Goal: Understand process/instructions: Learn how to perform a task or action

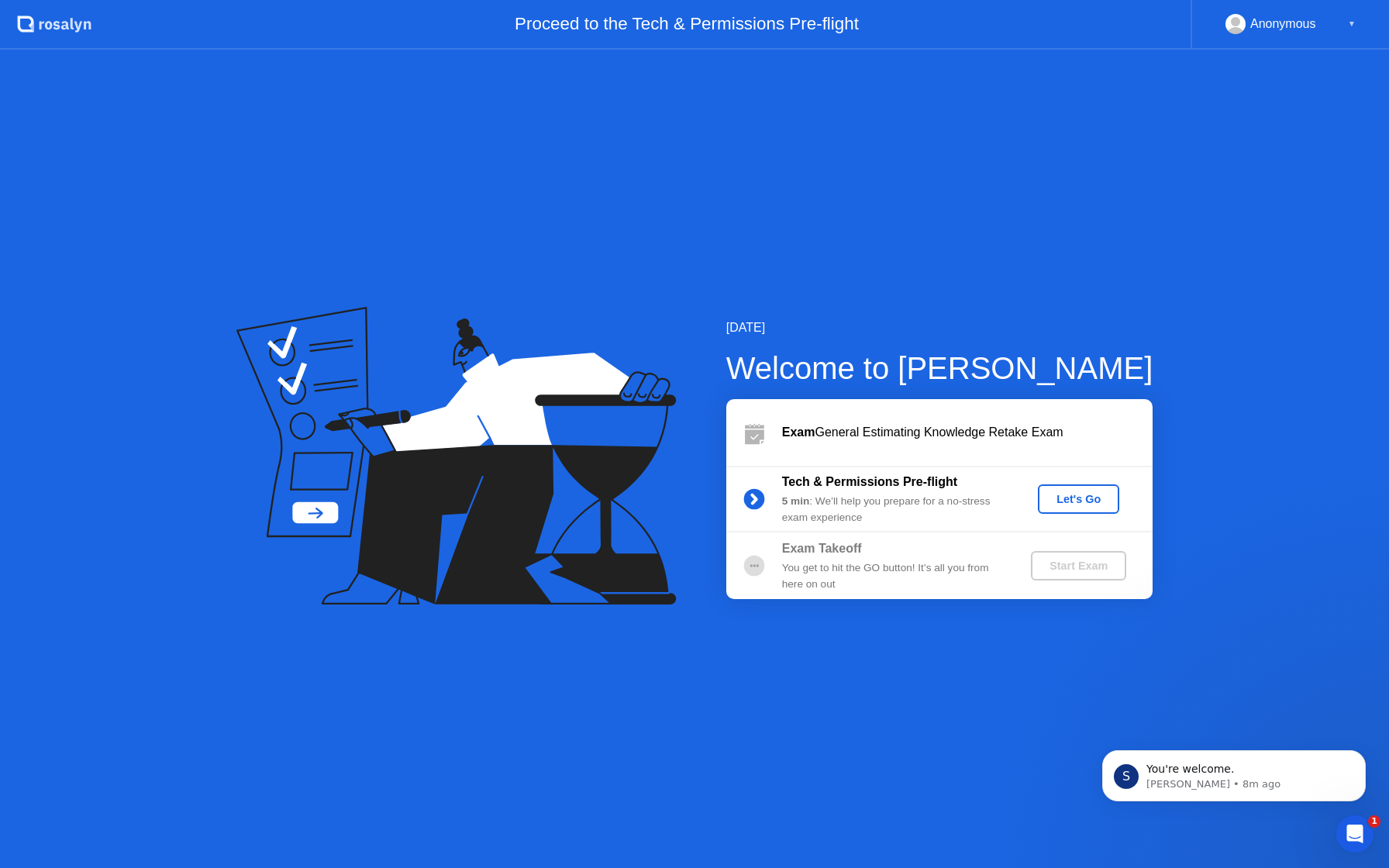
click at [1093, 493] on div "Let's Go" at bounding box center [1079, 499] width 69 height 13
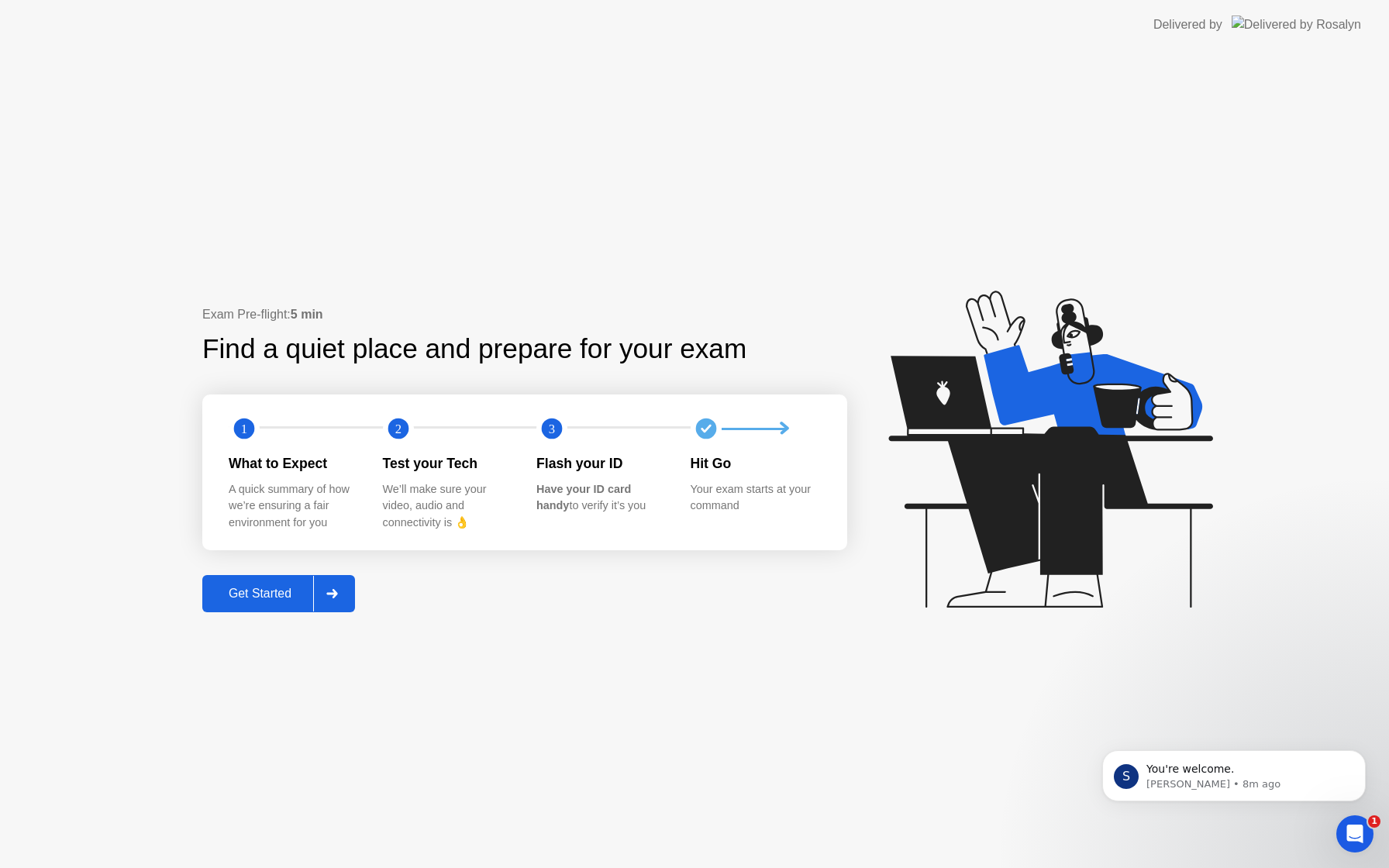
click at [254, 595] on div "Get Started" at bounding box center [259, 594] width 106 height 14
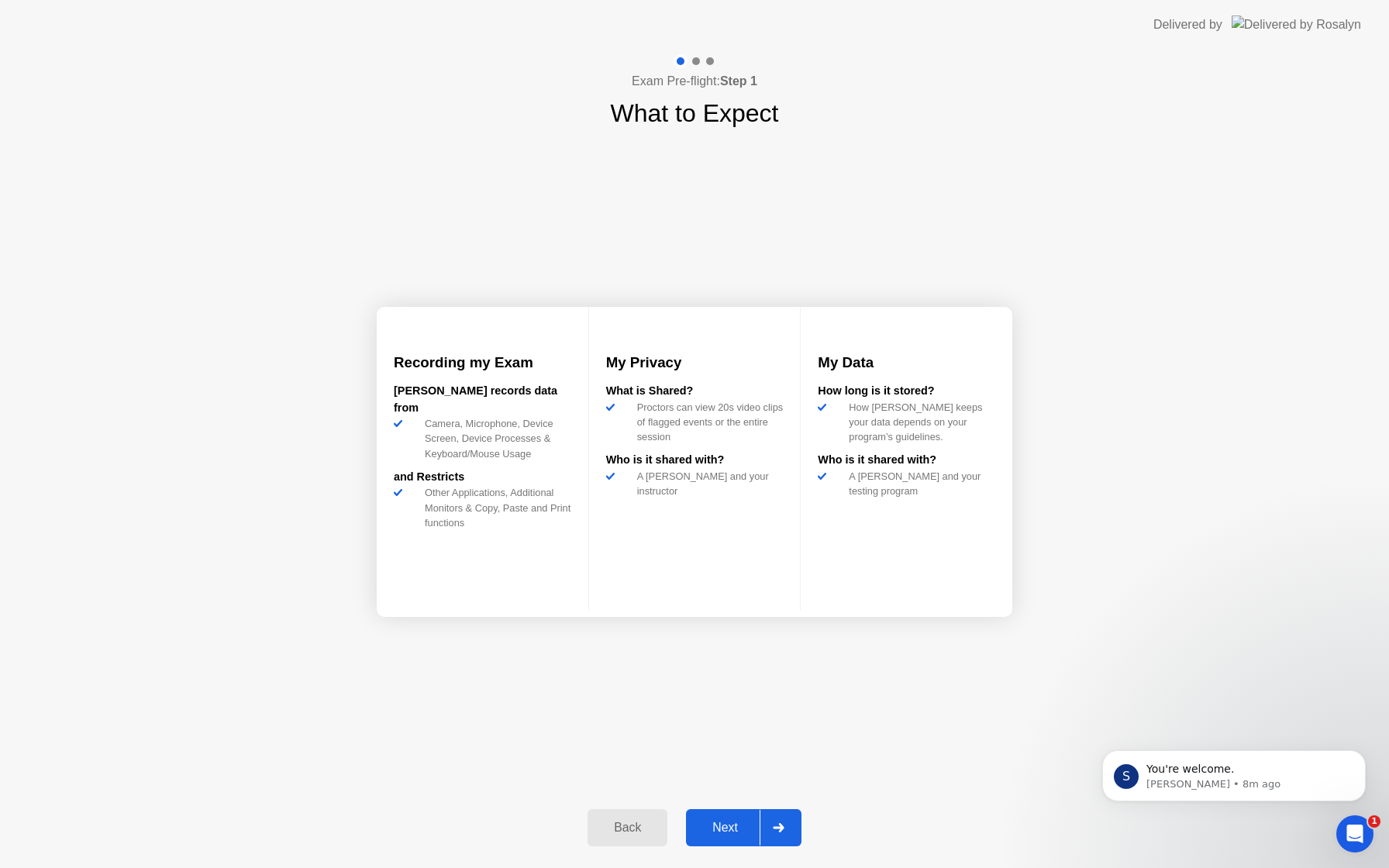
click at [725, 825] on div "Next" at bounding box center [724, 828] width 69 height 14
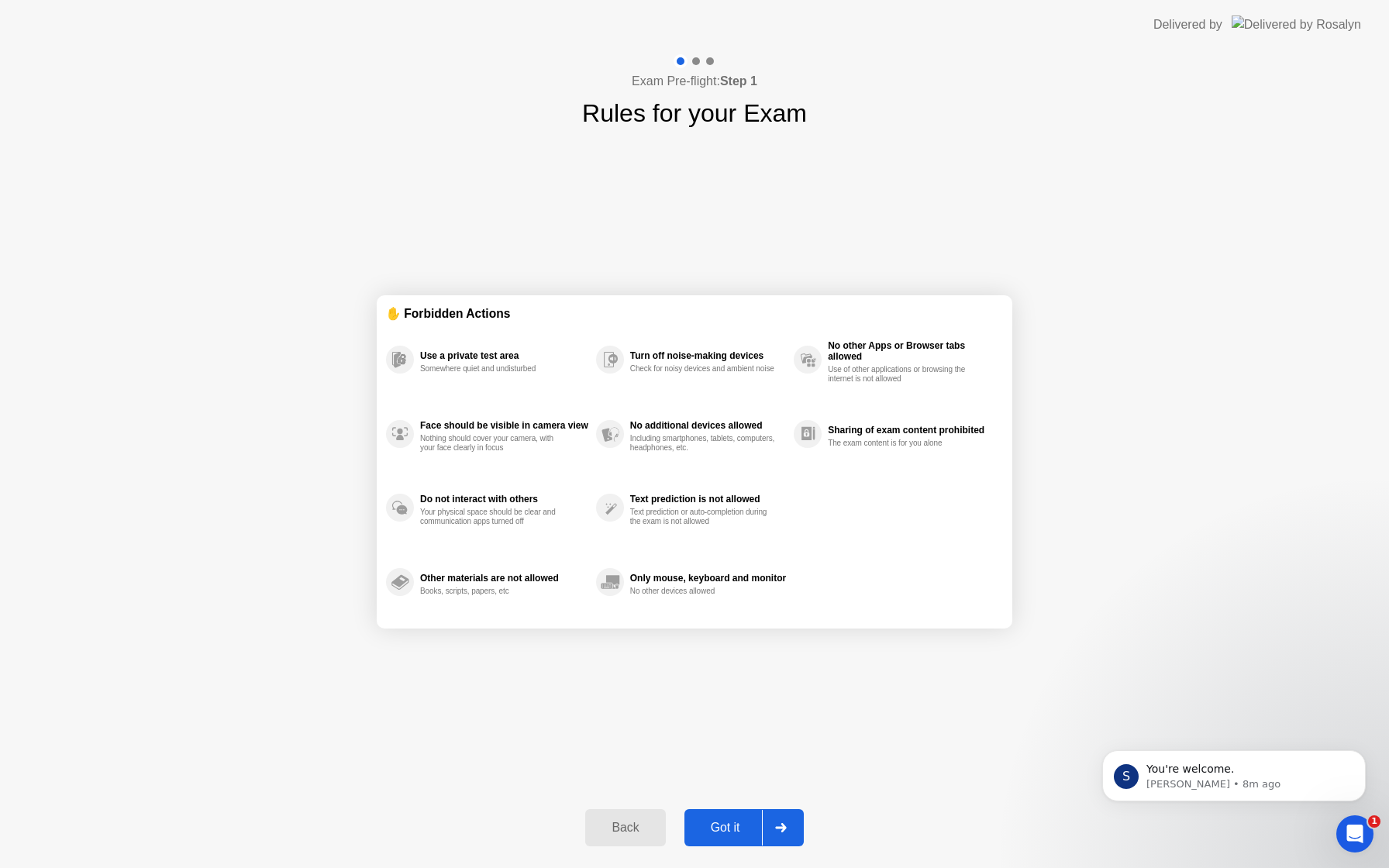
click at [719, 835] on div "Got it" at bounding box center [725, 828] width 72 height 14
select select "**********"
select select "*******"
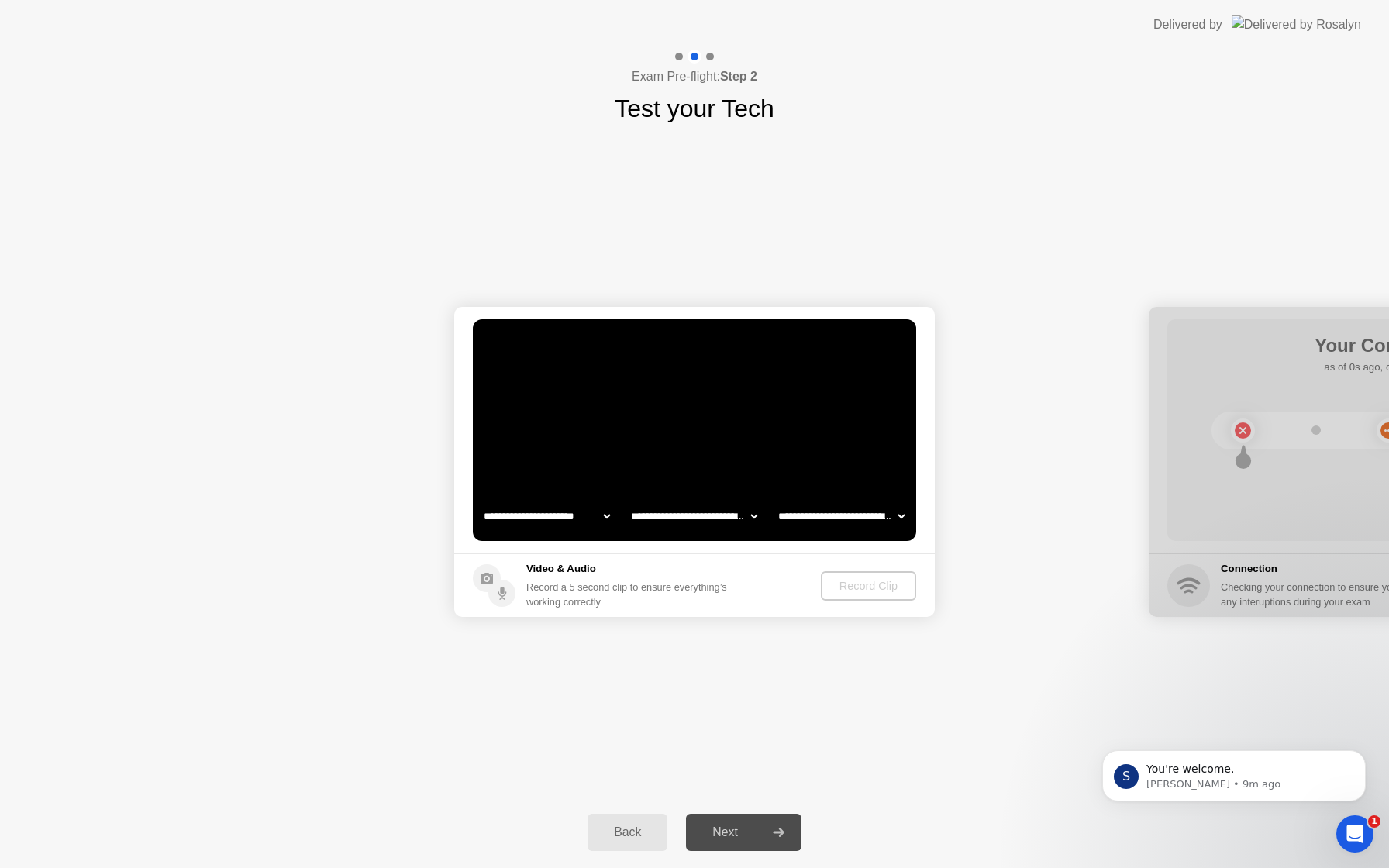
select select "**********"
click at [883, 585] on div "Record Clip" at bounding box center [869, 586] width 83 height 13
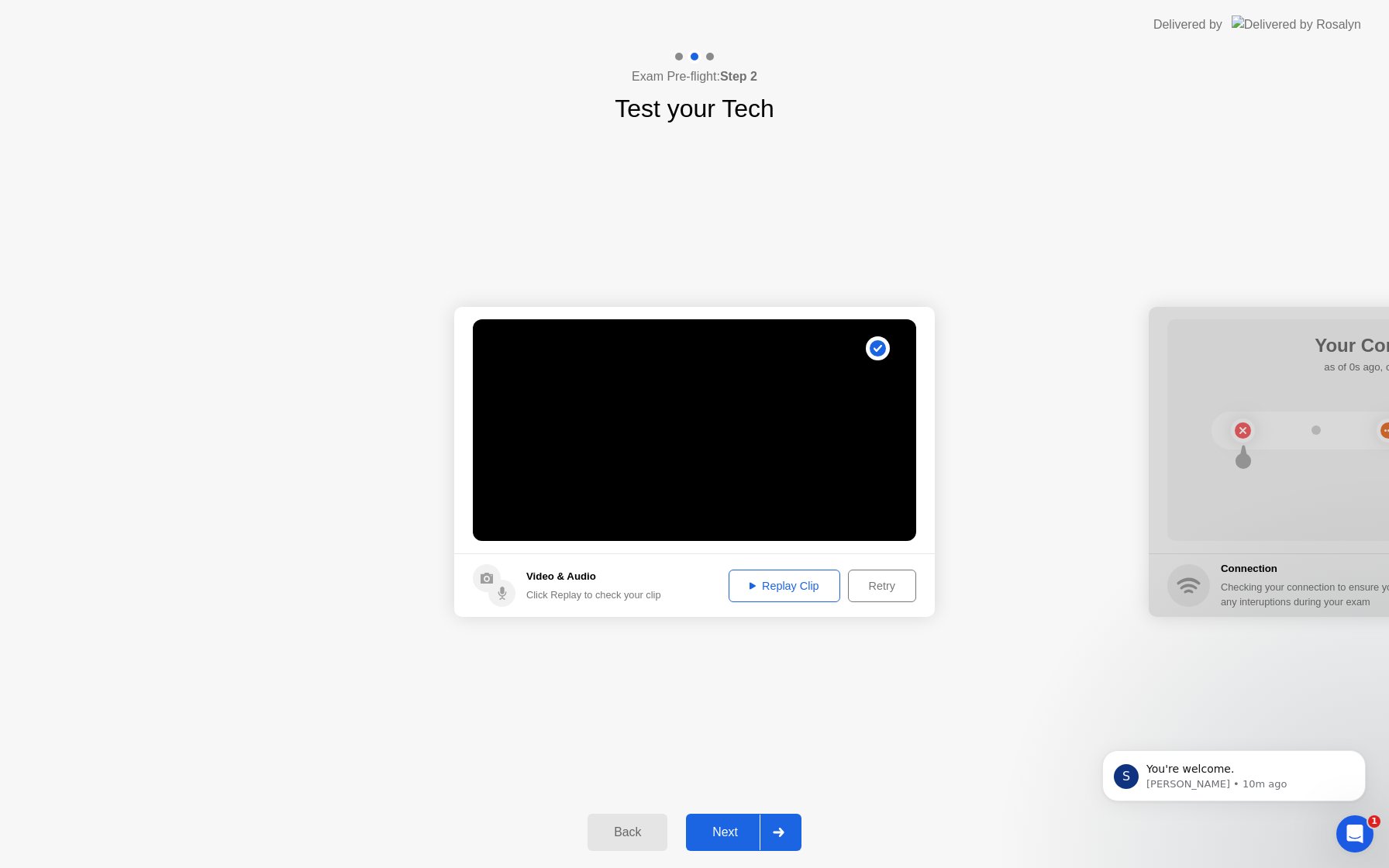
click at [786, 579] on div "Replay Clip" at bounding box center [784, 586] width 101 height 13
click at [790, 586] on div "Replay Clip" at bounding box center [784, 586] width 101 height 13
click at [732, 830] on div "Next" at bounding box center [724, 832] width 69 height 14
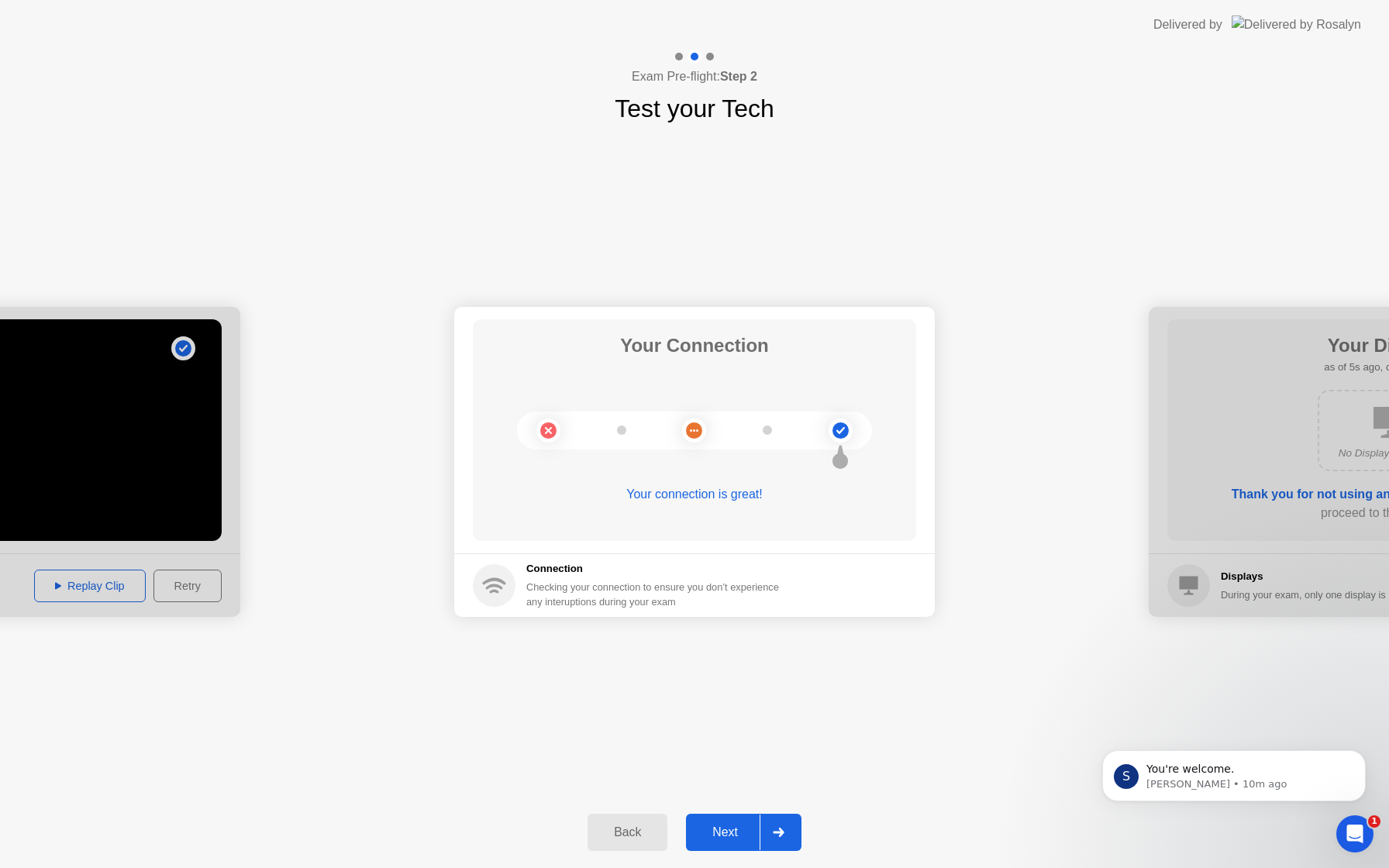
click at [724, 825] on div "Next" at bounding box center [724, 832] width 69 height 14
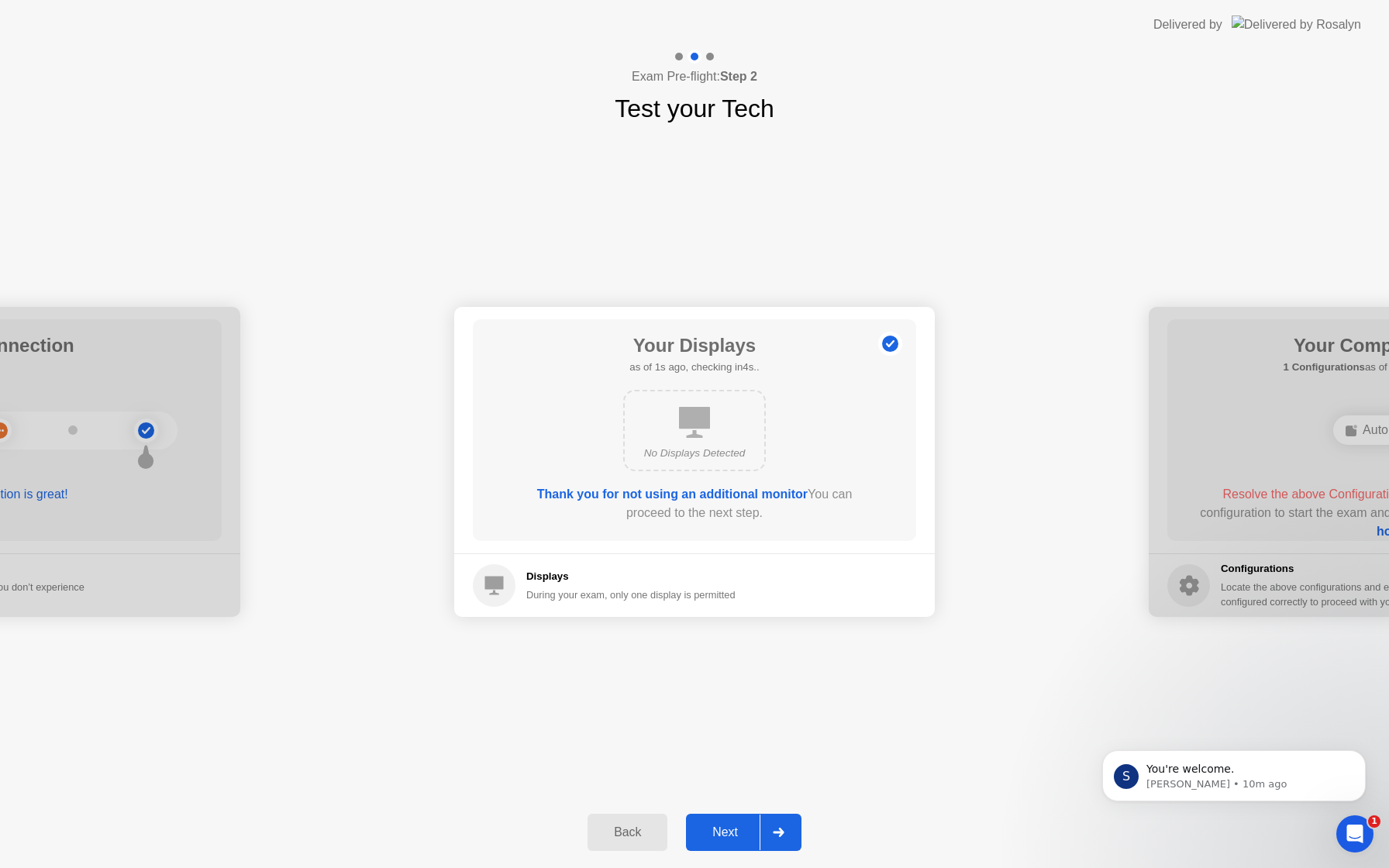
click at [724, 825] on div "Next" at bounding box center [724, 832] width 69 height 14
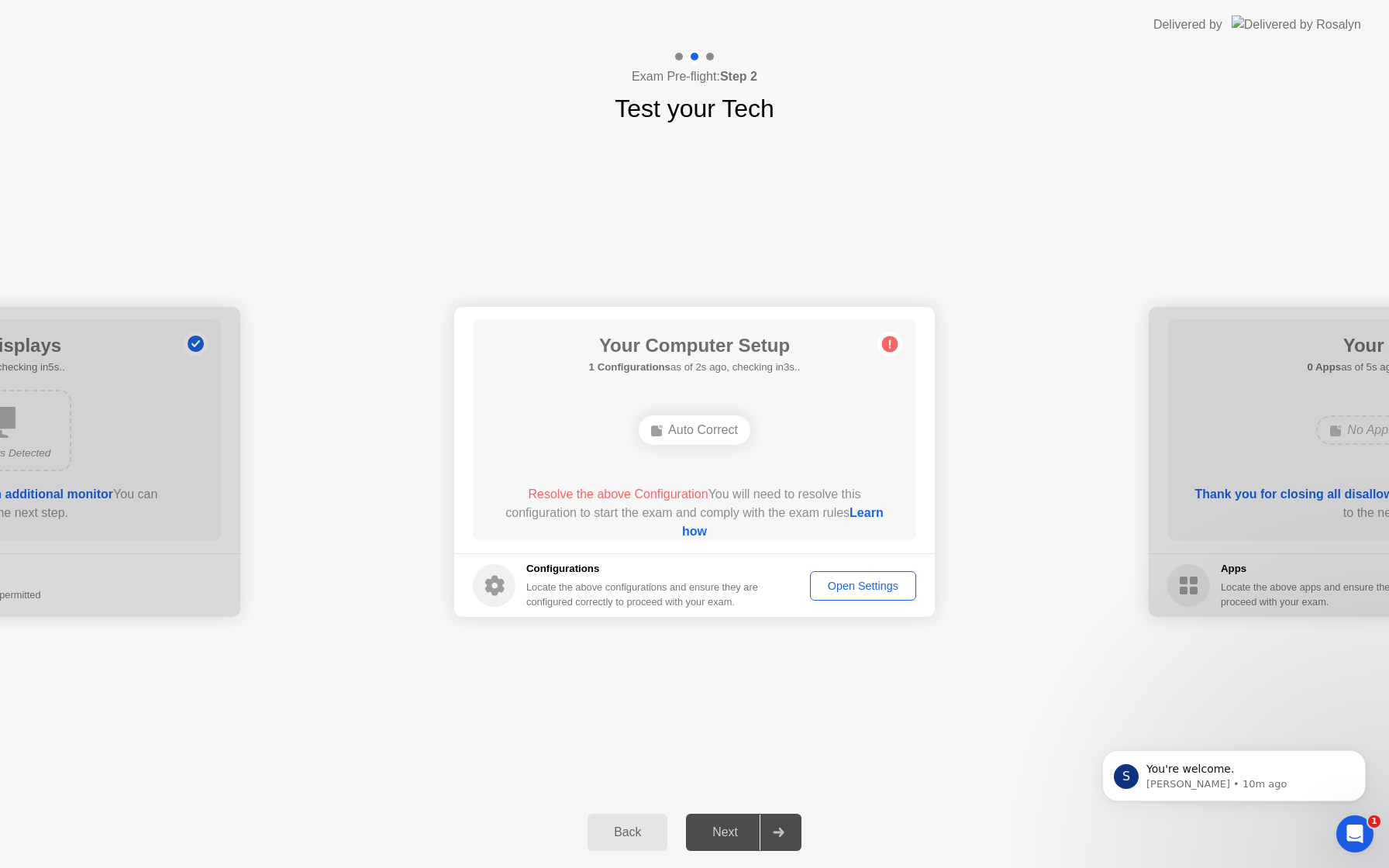
click at [690, 434] on div "Auto Correct" at bounding box center [694, 430] width 112 height 29
click at [854, 594] on button "Open Settings" at bounding box center [863, 586] width 106 height 29
click at [863, 596] on button "Open Settings" at bounding box center [863, 586] width 106 height 29
click at [518, 586] on div "Configurations Locate the above configurations and ensure they are configured c…" at bounding box center [617, 586] width 288 height 48
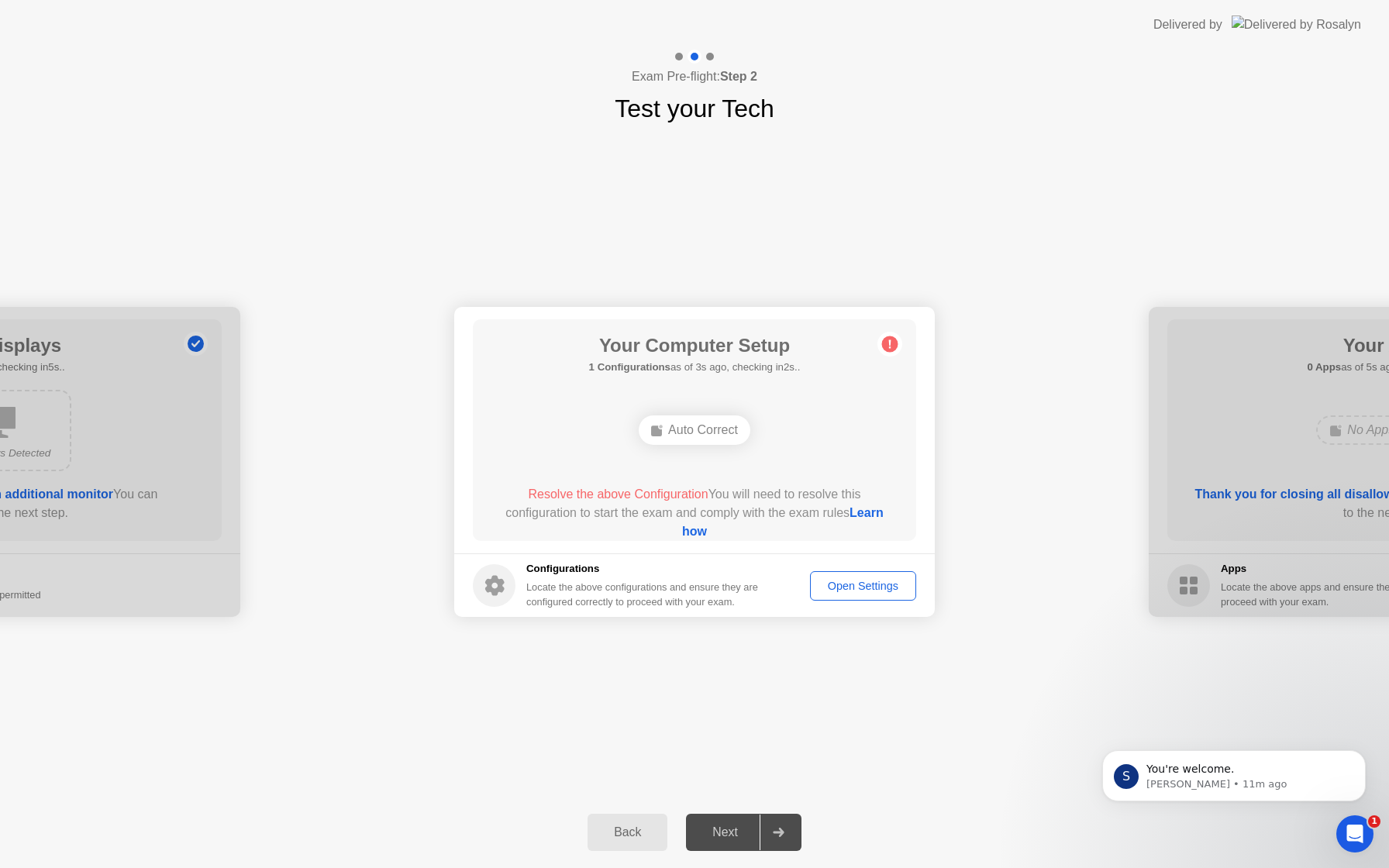
click at [89, 84] on div "Exam Pre-flight: Step 2 Test your Tech" at bounding box center [694, 88] width 1389 height 78
